Goal: Navigation & Orientation: Go to known website

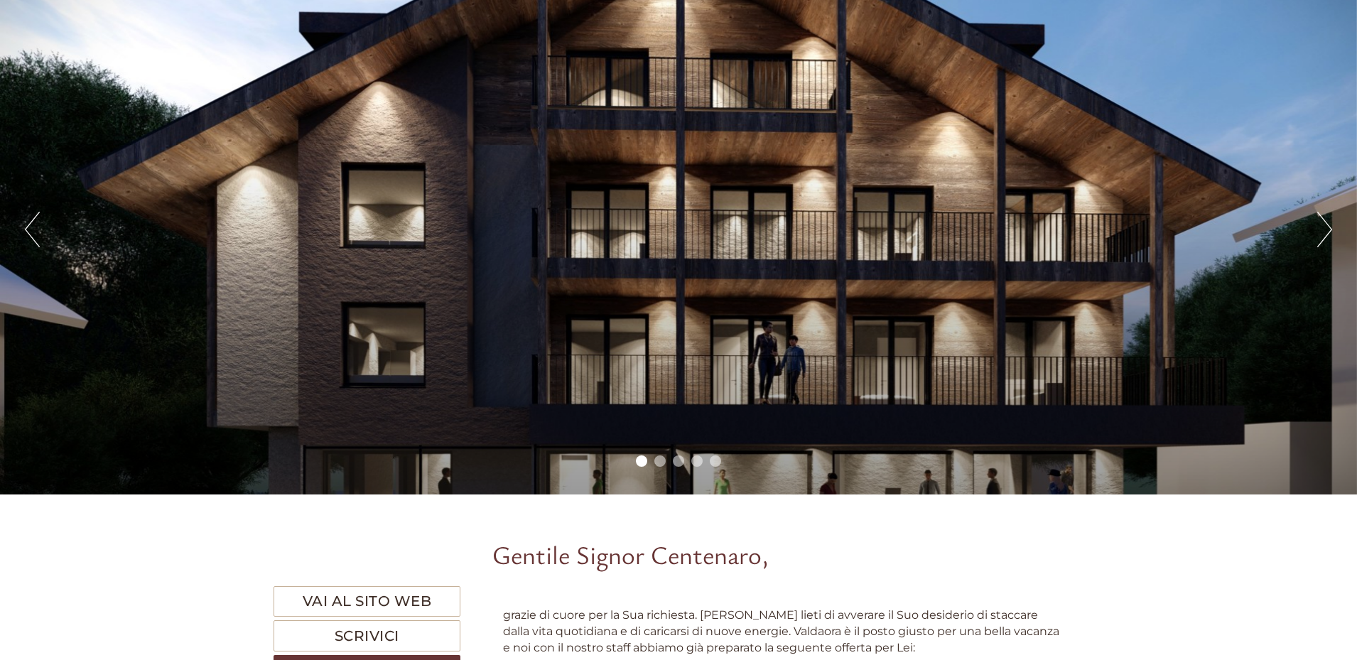
scroll to position [355, 0]
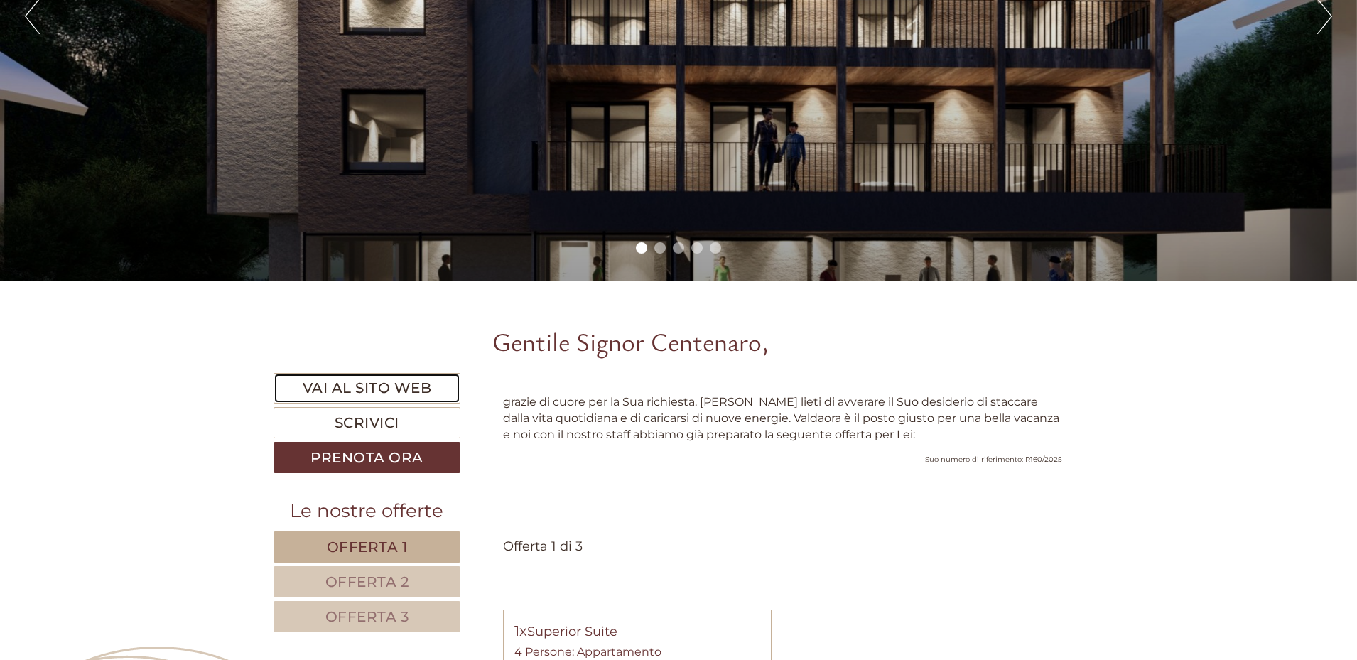
click at [425, 386] on link "Vai al sito web" at bounding box center [367, 388] width 187 height 31
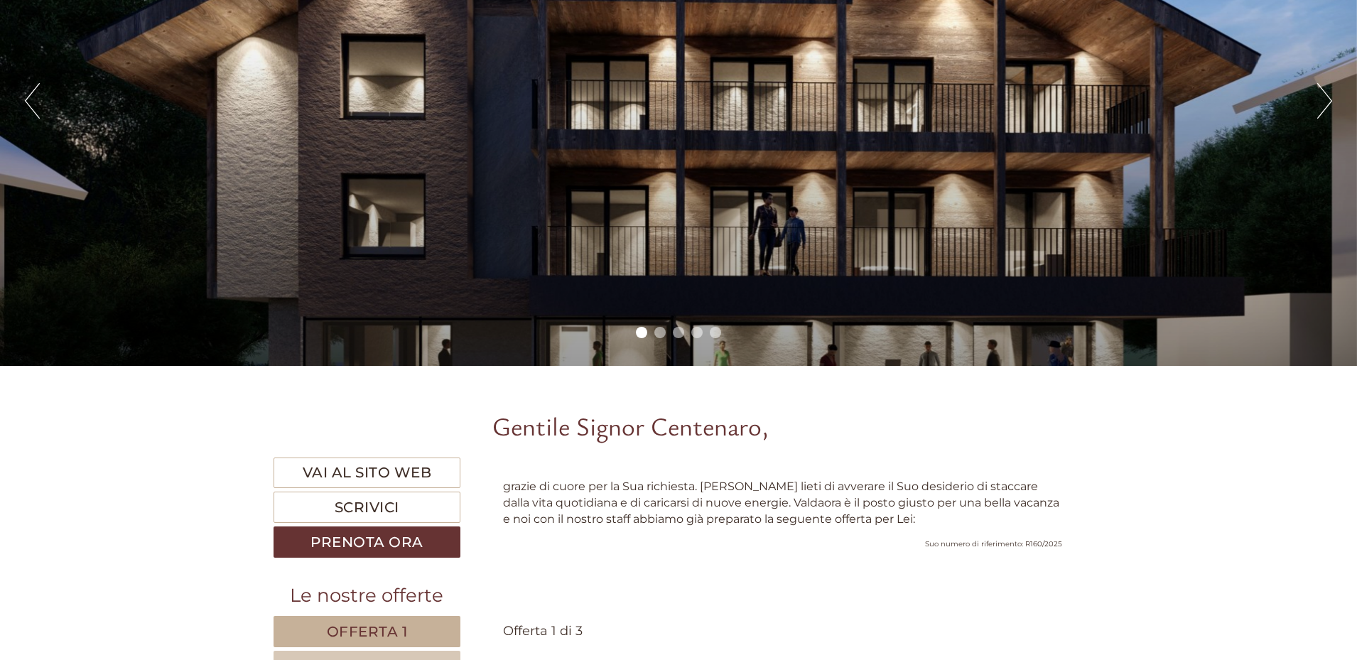
scroll to position [213, 0]
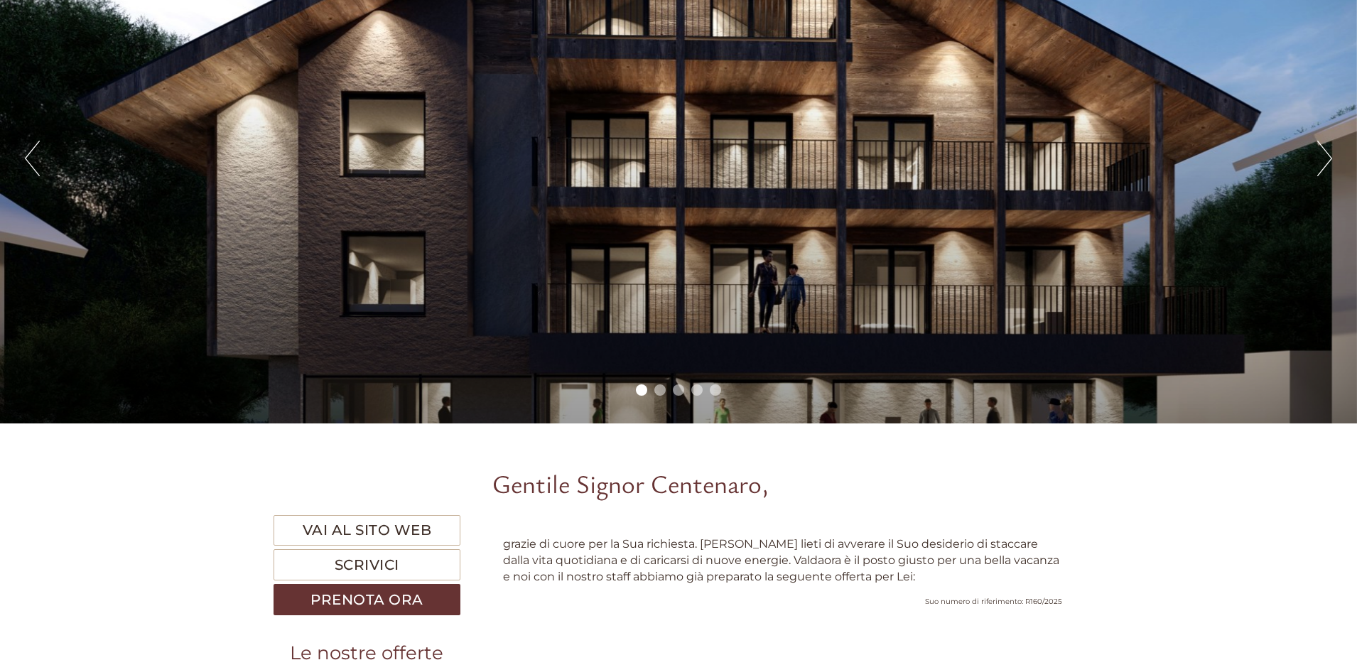
click at [1321, 169] on button "Next" at bounding box center [1324, 159] width 15 height 36
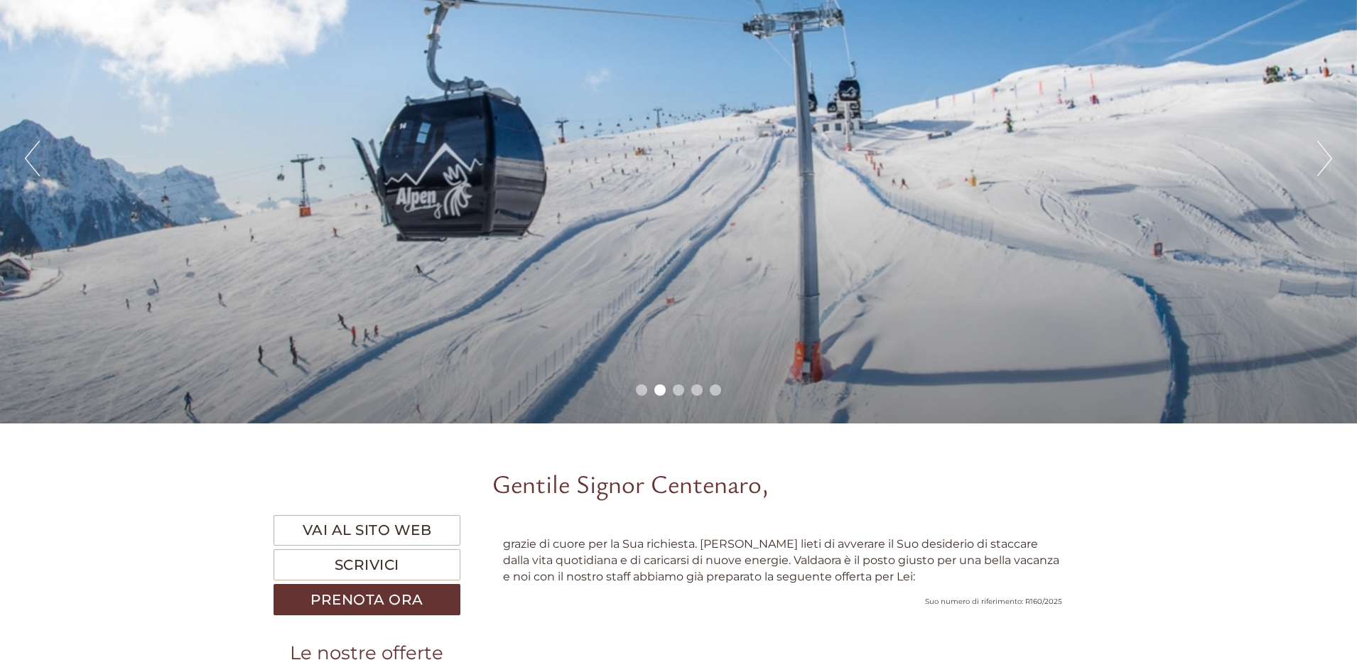
click at [1321, 169] on button "Next" at bounding box center [1324, 159] width 15 height 36
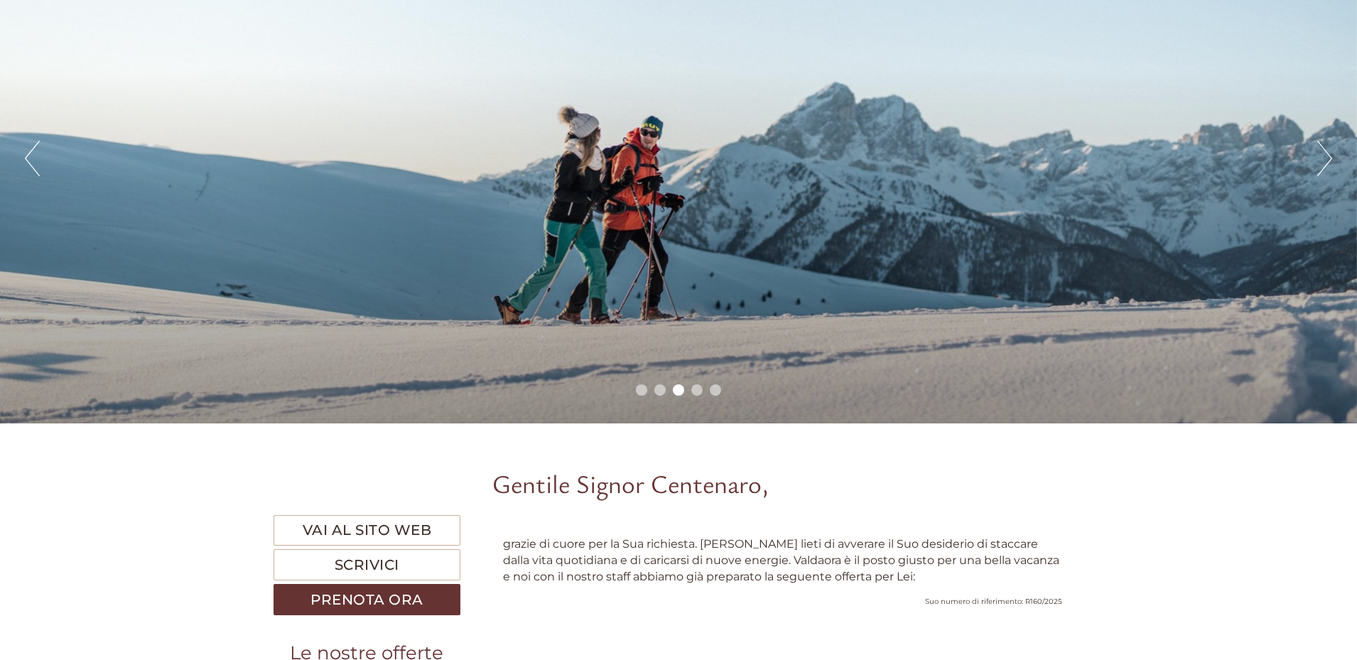
click at [1321, 169] on button "Next" at bounding box center [1324, 159] width 15 height 36
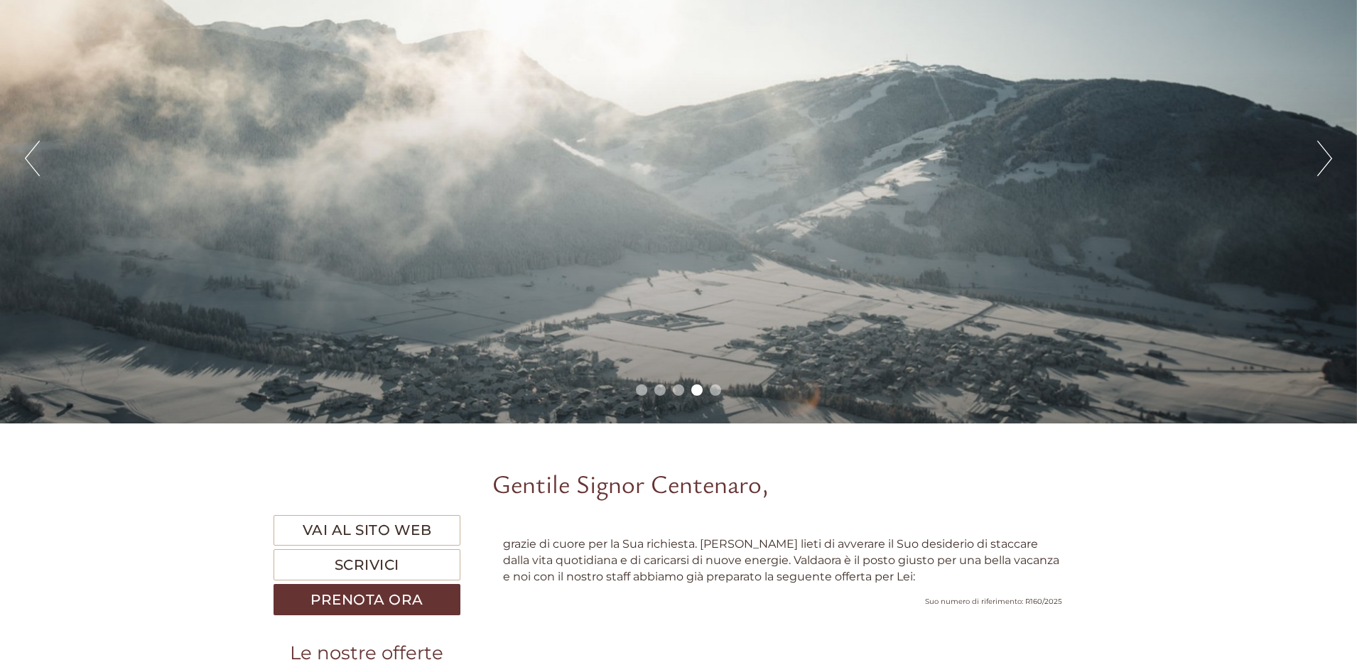
click at [1321, 169] on button "Next" at bounding box center [1324, 159] width 15 height 36
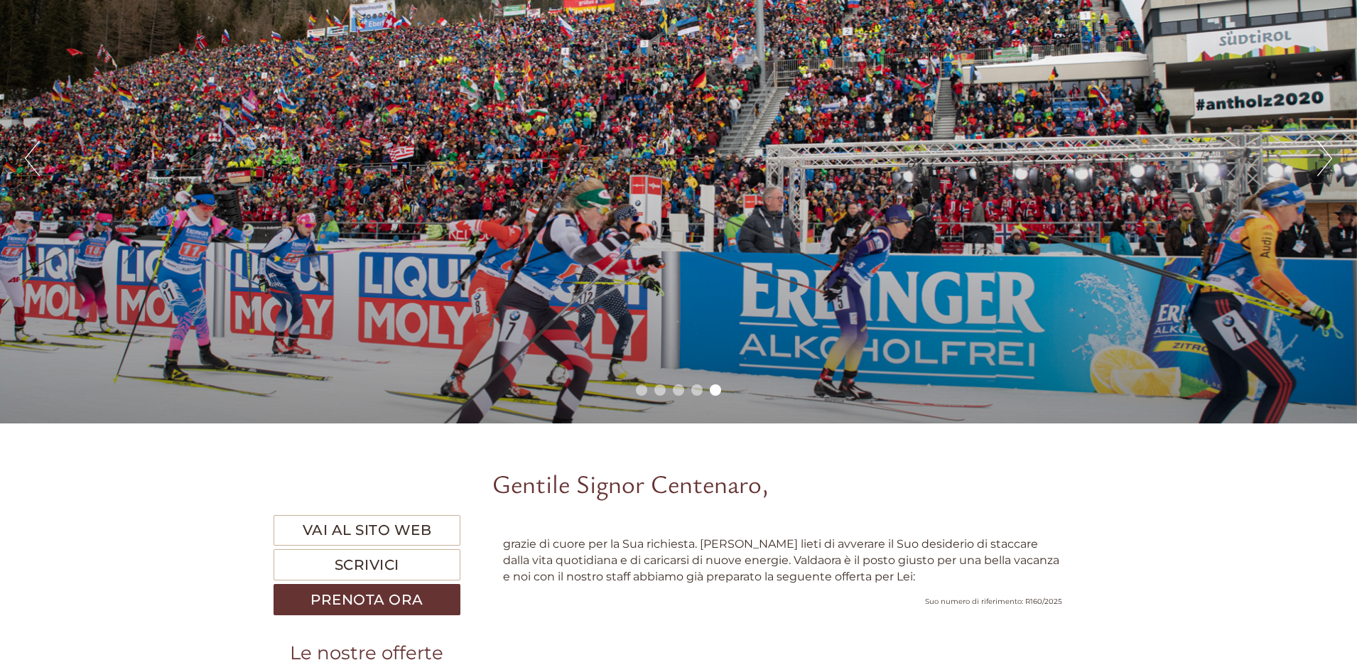
click at [1321, 169] on button "Next" at bounding box center [1324, 159] width 15 height 36
